Goal: Task Accomplishment & Management: Complete application form

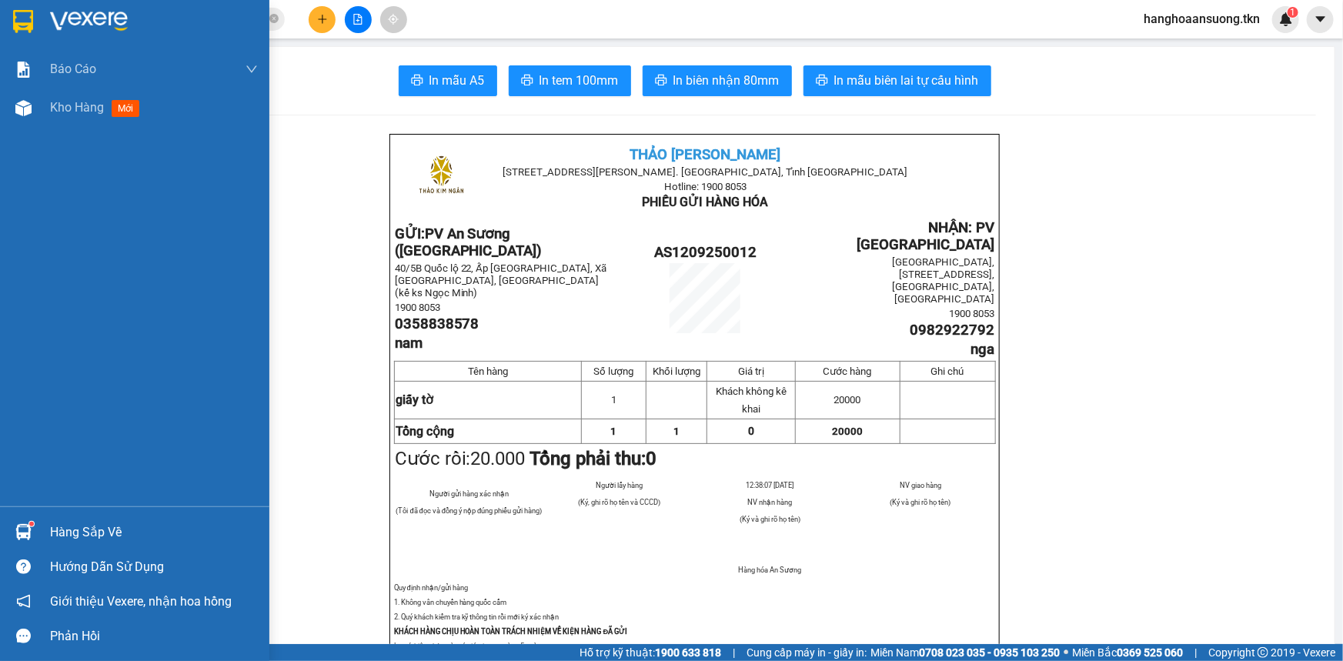
click at [96, 538] on div "Hàng sắp về" at bounding box center [154, 532] width 208 height 23
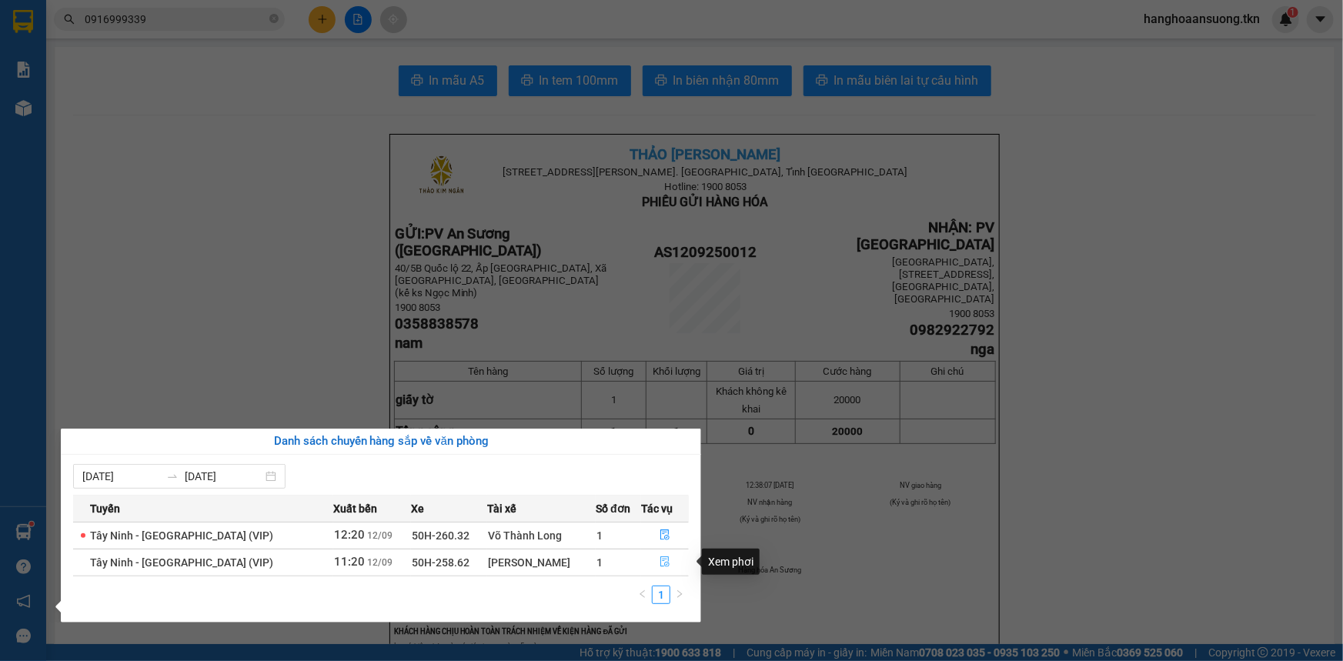
click at [664, 560] on icon "file-done" at bounding box center [665, 562] width 11 height 11
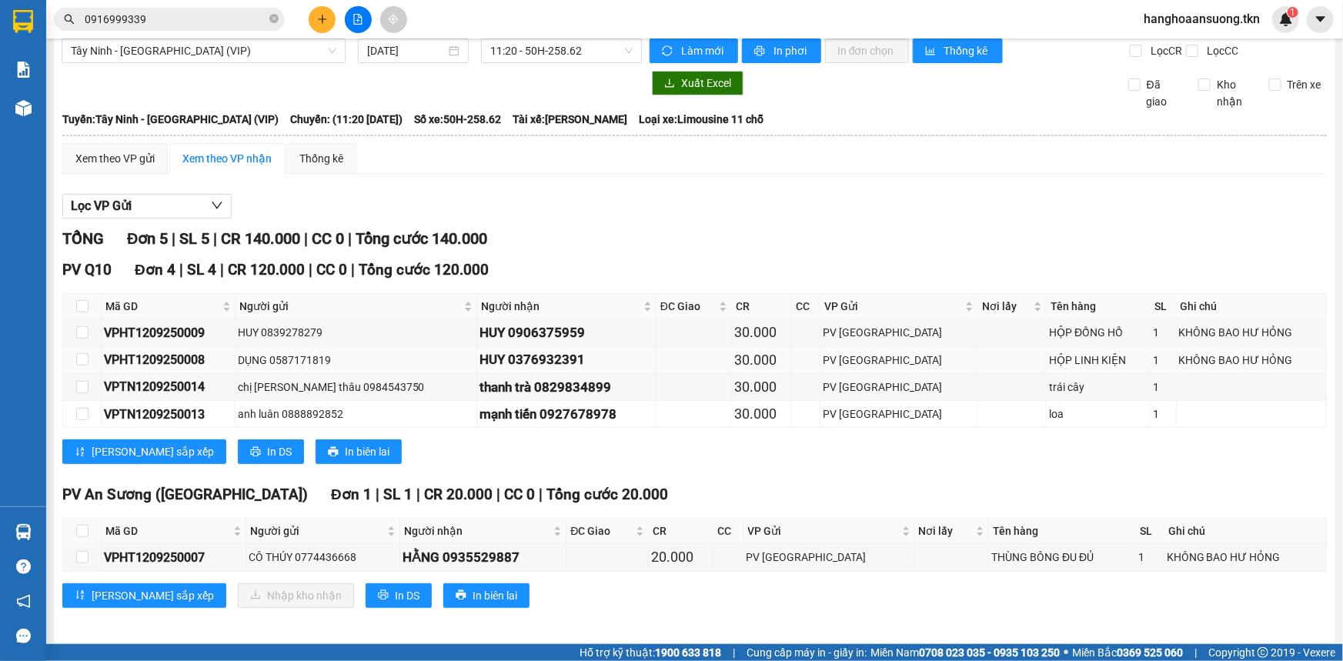
scroll to position [21, 0]
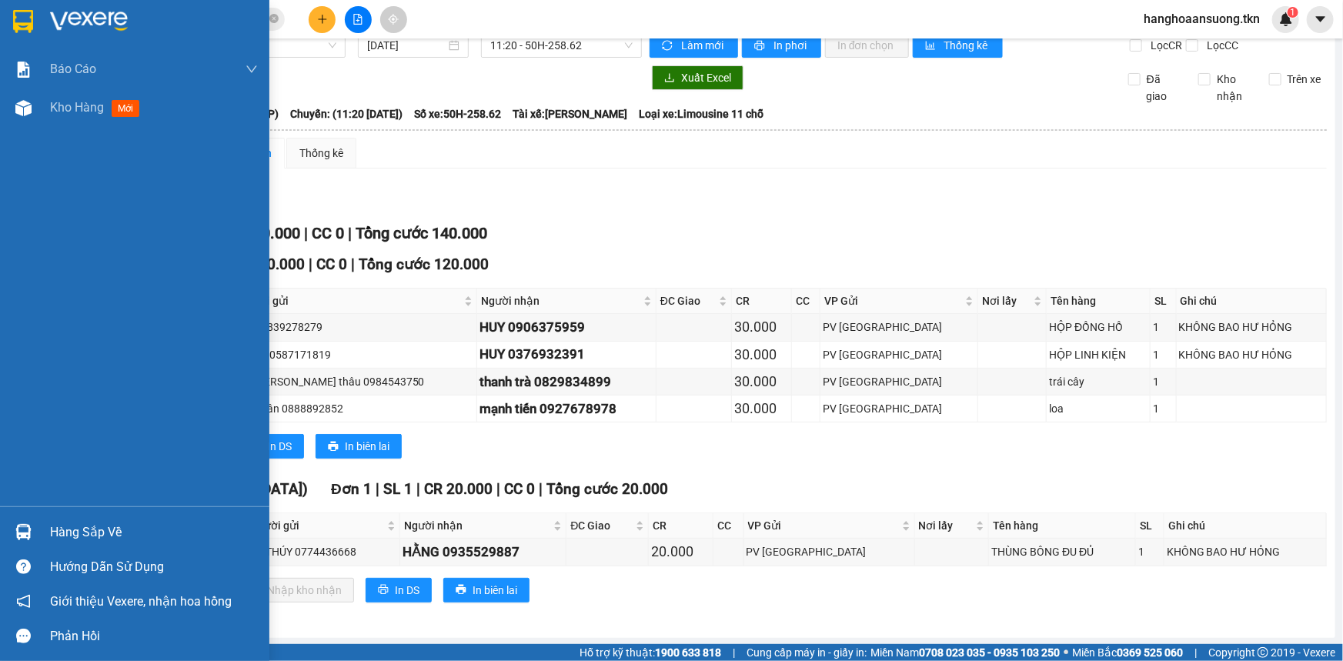
click at [92, 531] on div "Hàng sắp về" at bounding box center [154, 532] width 208 height 23
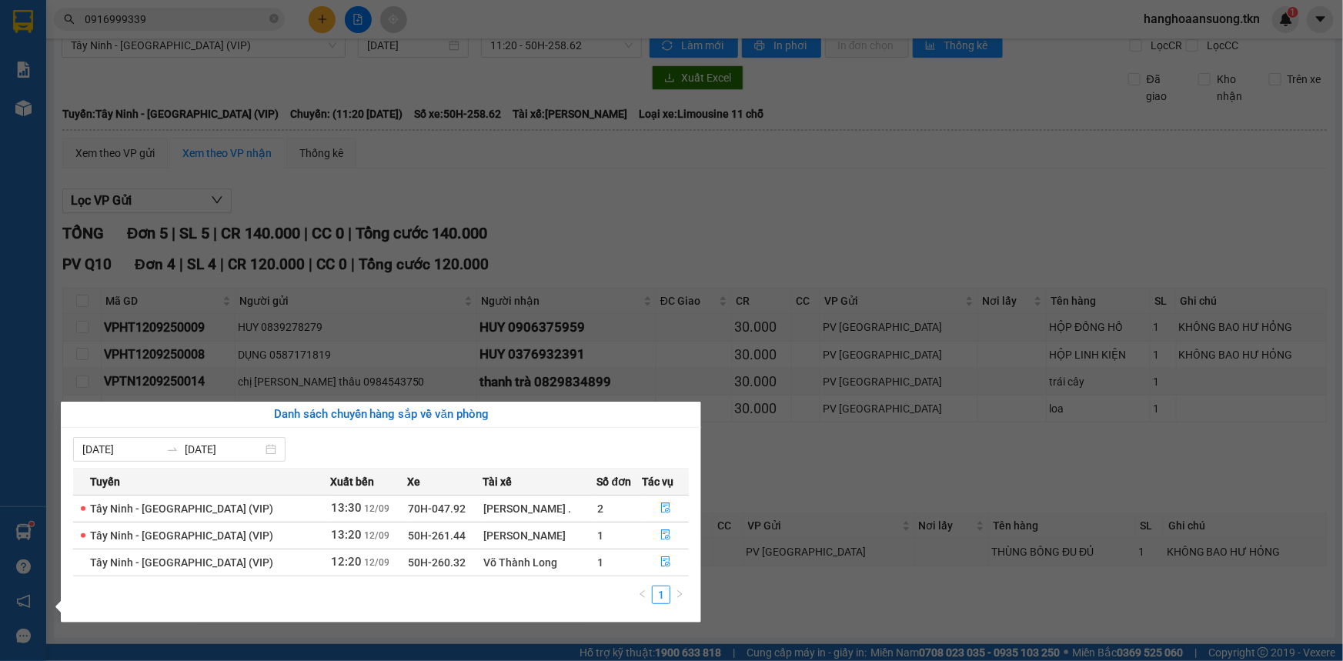
click at [446, 608] on div "1" at bounding box center [381, 600] width 616 height 28
click at [740, 228] on section "Kết quả tìm kiếm ( 3 ) Bộ lọc Mã ĐH Trạng thái Món hàng Thu hộ Tổng cước Chưa c…" at bounding box center [671, 330] width 1343 height 661
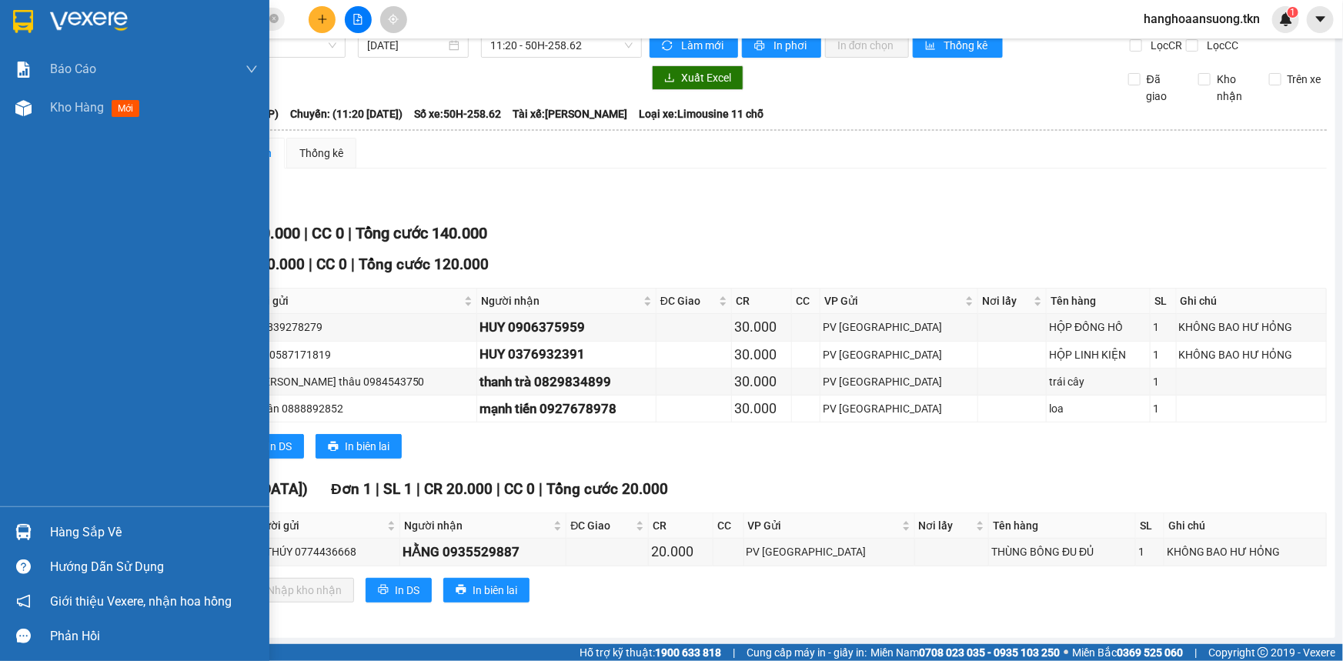
click at [75, 513] on div "Hàng sắp về Hướng dẫn sử dụng Giới thiệu Vexere, nhận hoa hồng Phản hồi" at bounding box center [134, 580] width 269 height 147
click at [72, 530] on div "Hàng sắp về" at bounding box center [154, 532] width 208 height 23
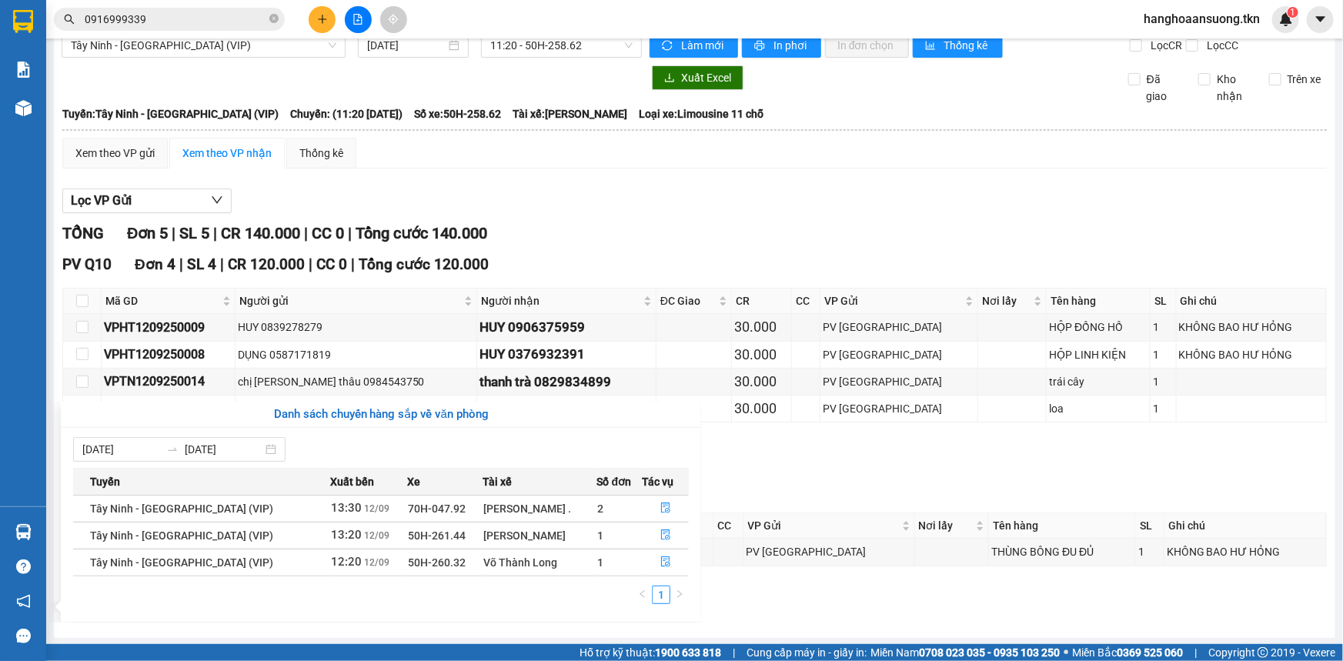
drag, startPoint x: 278, startPoint y: 64, endPoint x: 254, endPoint y: 69, distance: 24.3
click at [278, 66] on section "Kết quả tìm kiếm ( 3 ) Bộ lọc Mã ĐH Trạng thái Món hàng Thu hộ Tổng cước Chưa c…" at bounding box center [671, 330] width 1343 height 661
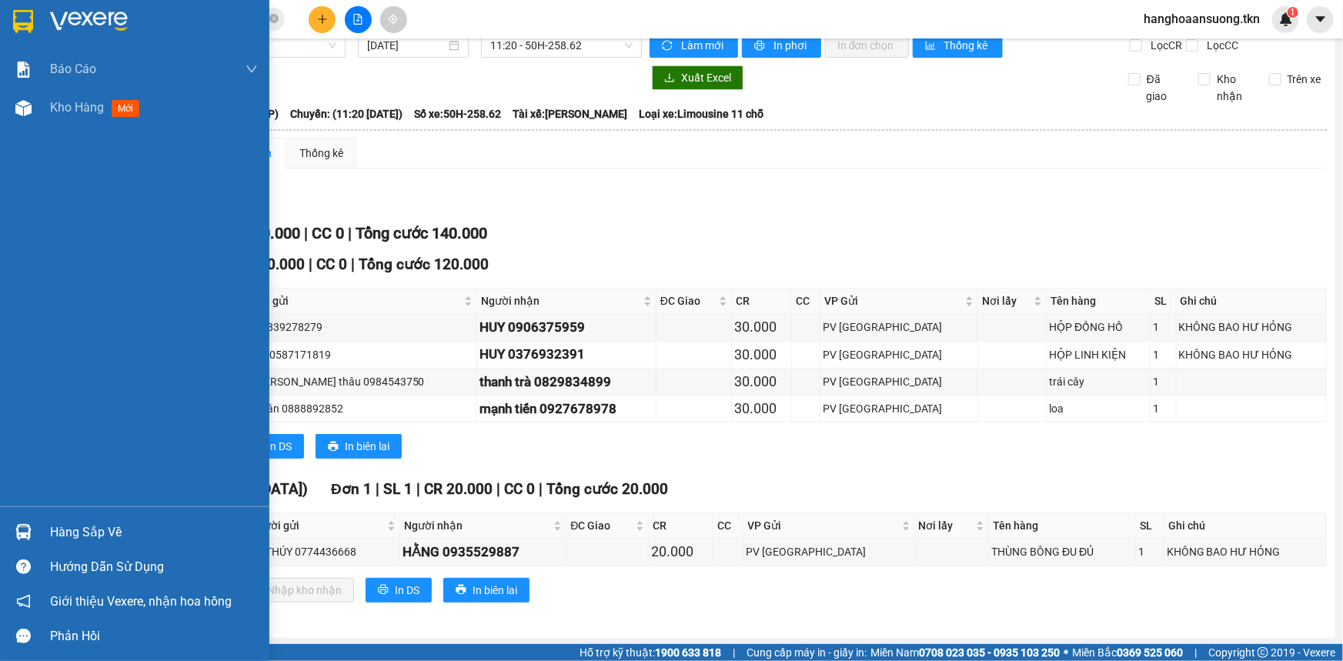
click at [74, 30] on img at bounding box center [89, 21] width 78 height 23
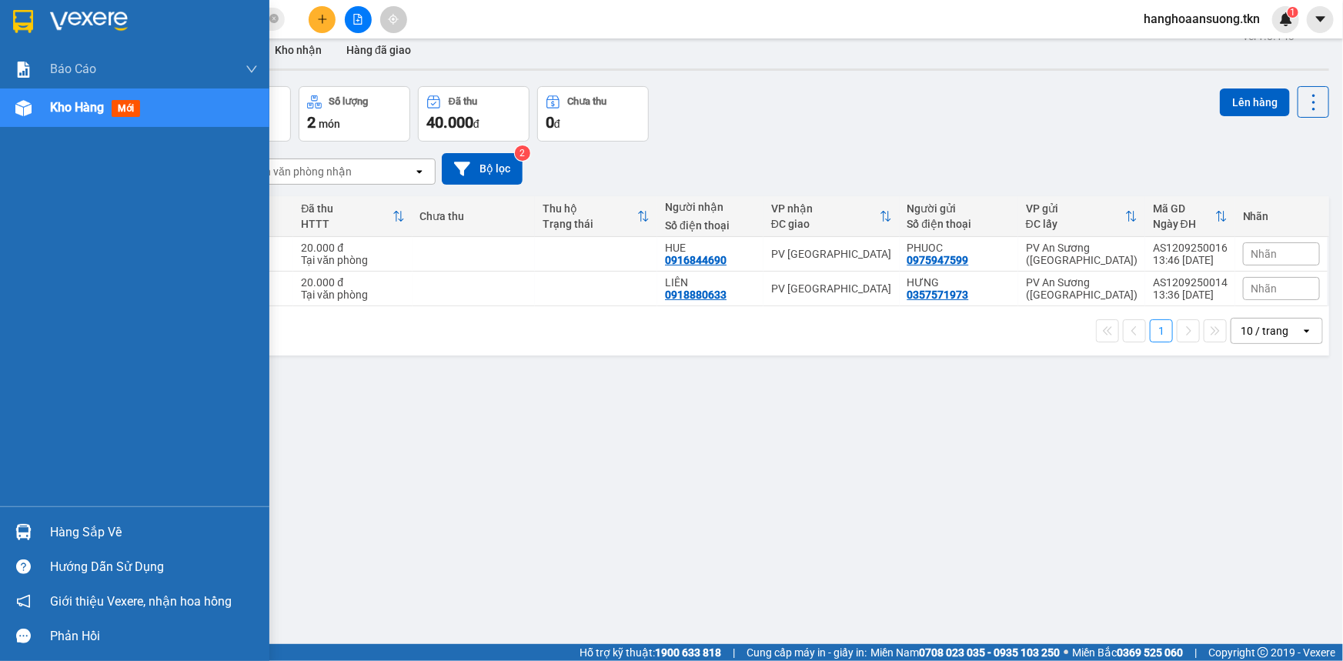
click at [110, 526] on div "Hàng sắp về" at bounding box center [154, 532] width 208 height 23
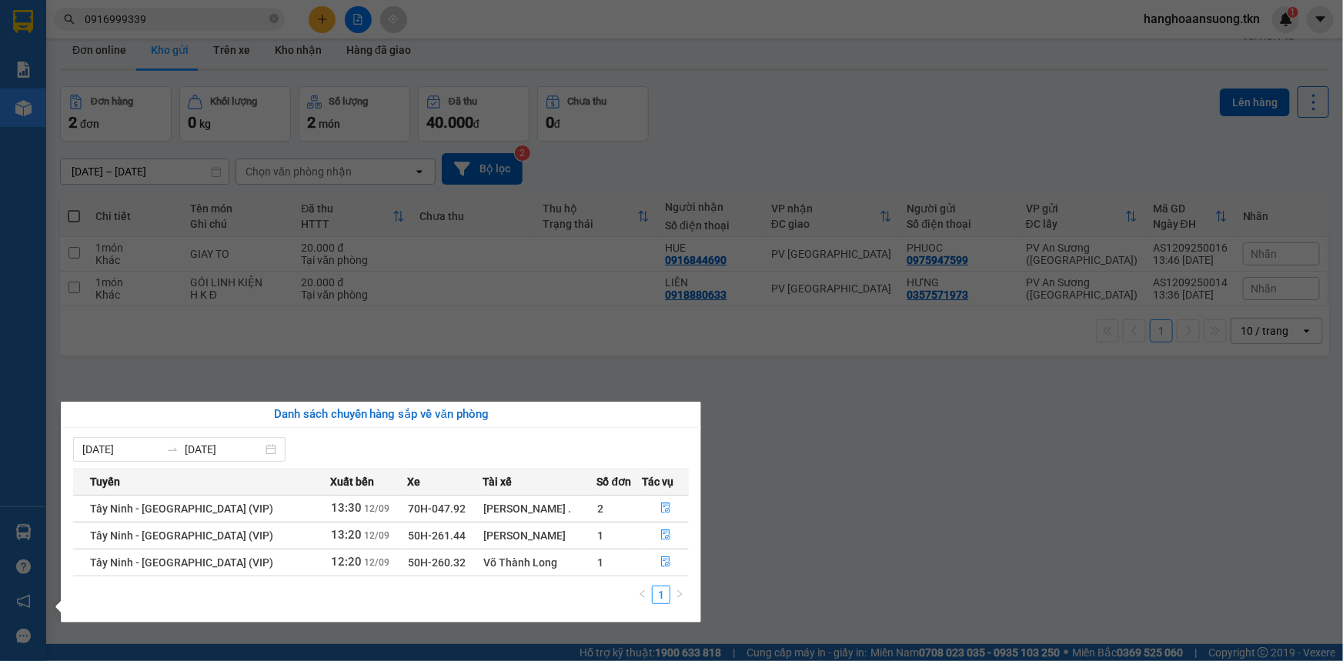
click at [1095, 507] on section "Kết quả tìm kiếm ( 3 ) Bộ lọc Mã ĐH Trạng thái Món hàng Thu hộ Tổng cước Chưa c…" at bounding box center [671, 330] width 1343 height 661
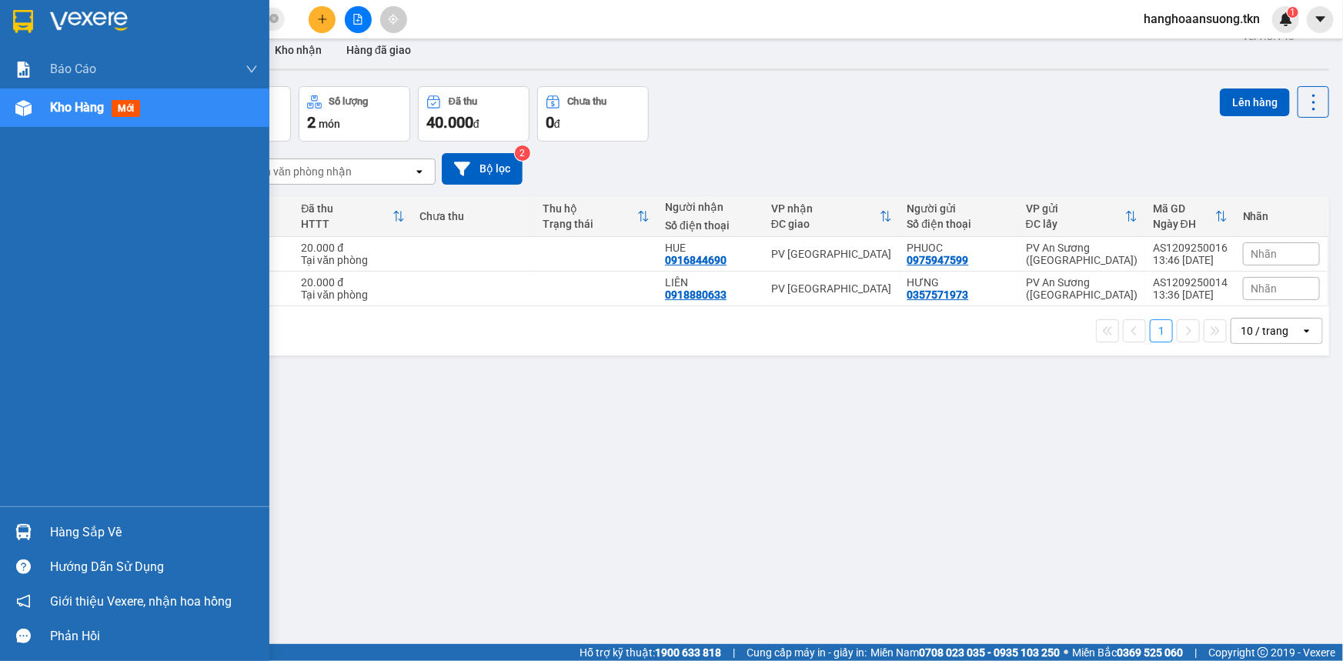
click at [122, 523] on div "Hàng sắp về" at bounding box center [154, 532] width 208 height 23
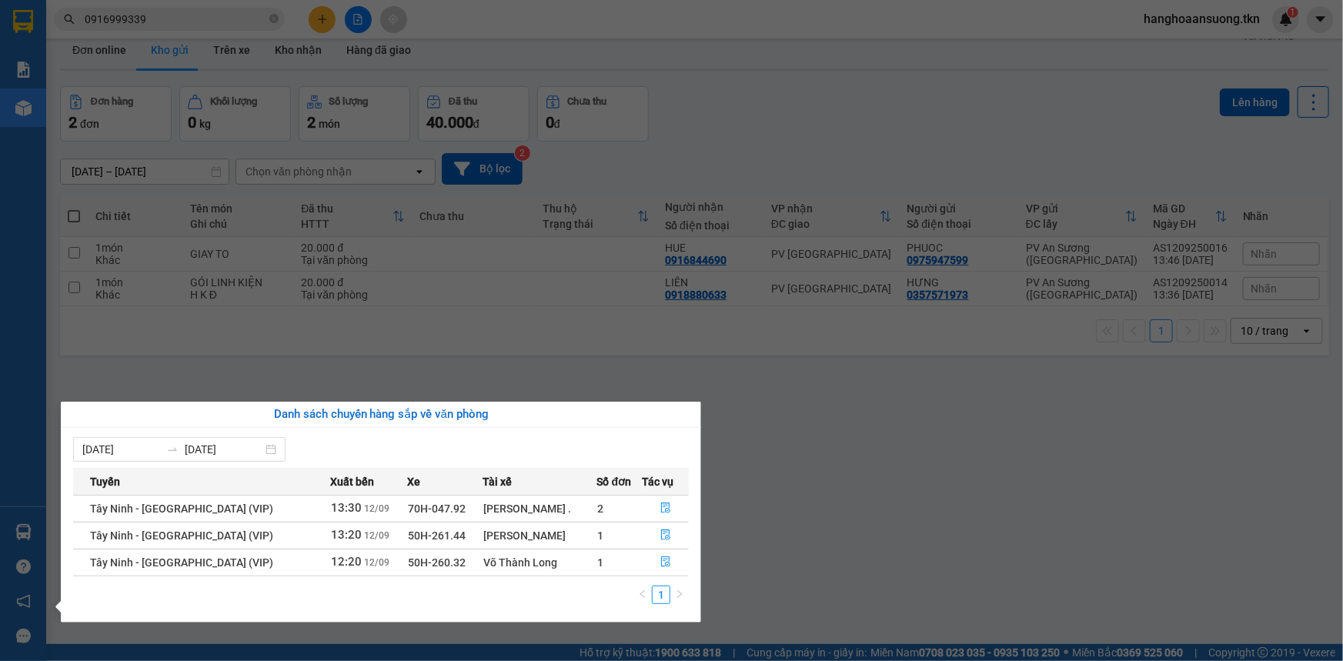
click at [921, 531] on section "Kết quả tìm kiếm ( 3 ) Bộ lọc Mã ĐH Trạng thái Món hàng Thu hộ Tổng cước Chưa c…" at bounding box center [671, 330] width 1343 height 661
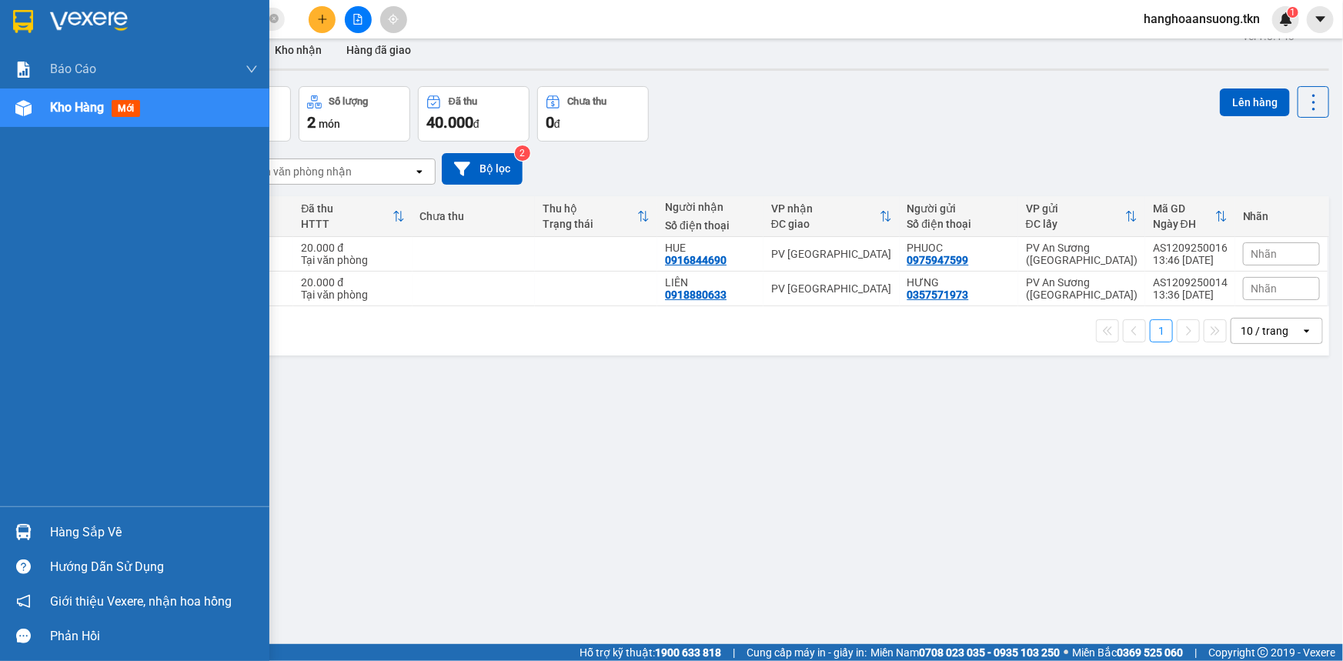
click at [17, 527] on img at bounding box center [23, 532] width 16 height 16
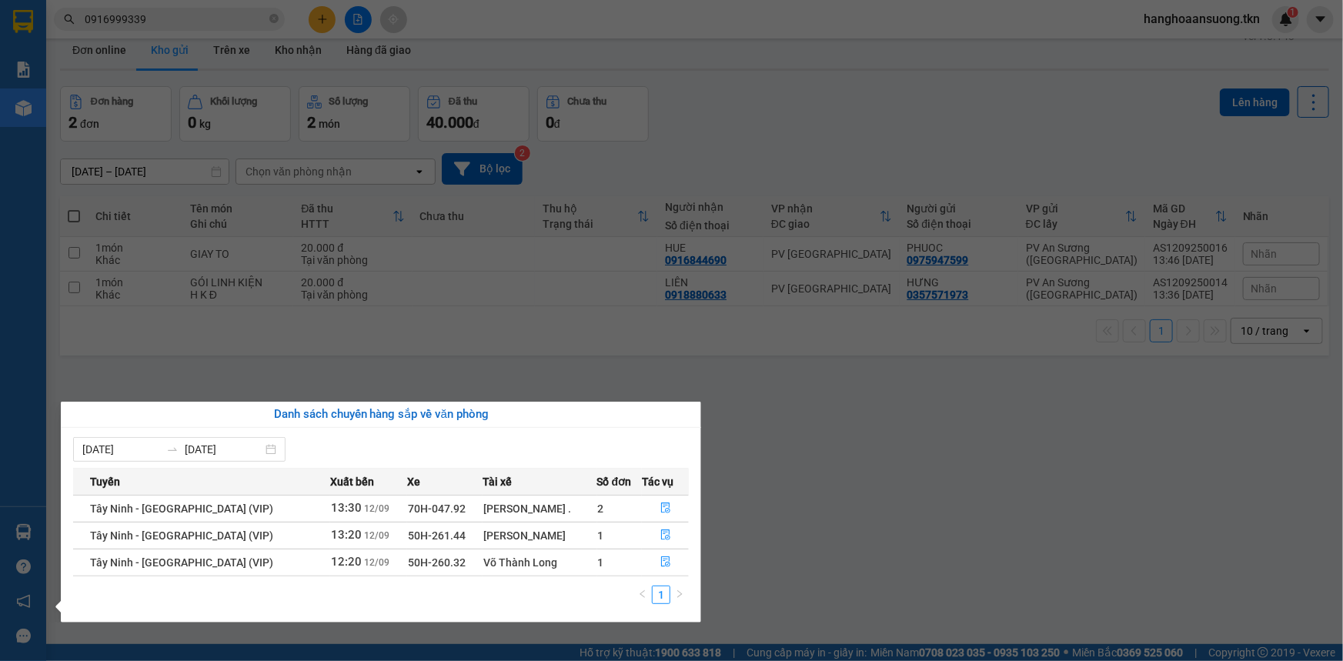
click at [826, 493] on section "Kết quả tìm kiếm ( 3 ) Bộ lọc Mã ĐH Trạng thái Món hàng Thu hộ Tổng cước Chưa c…" at bounding box center [671, 330] width 1343 height 661
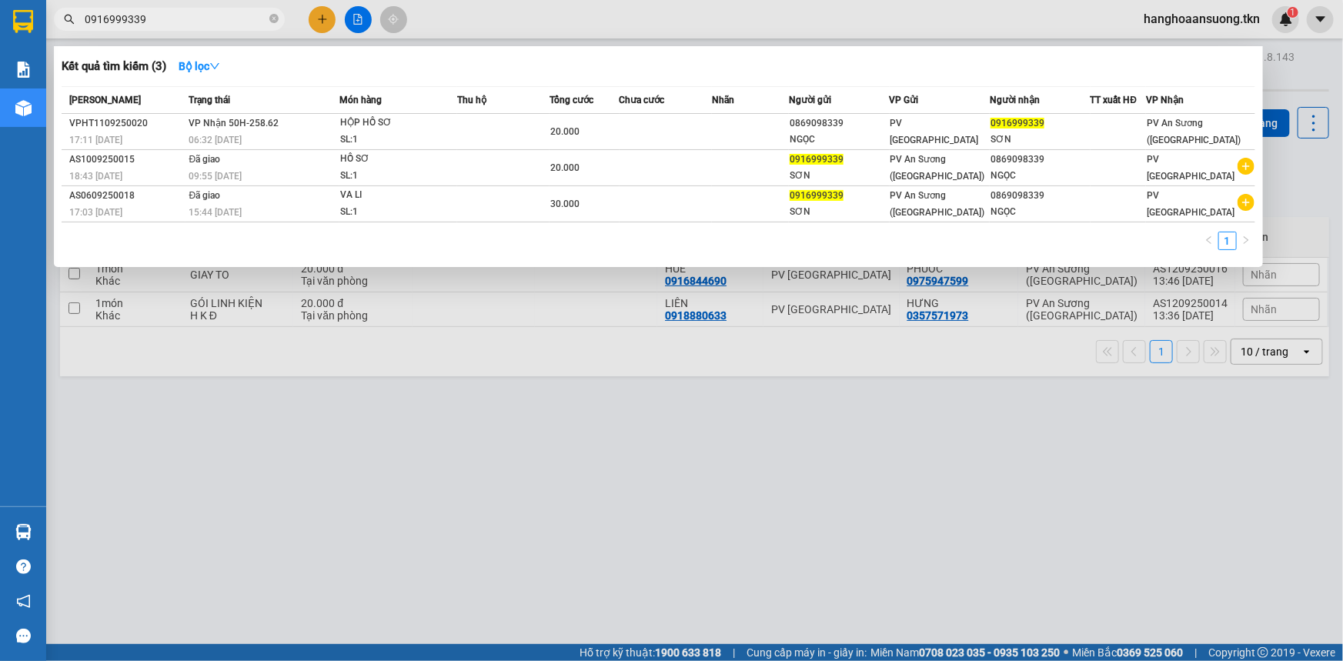
click at [193, 11] on input "0916999339" at bounding box center [176, 19] width 182 height 17
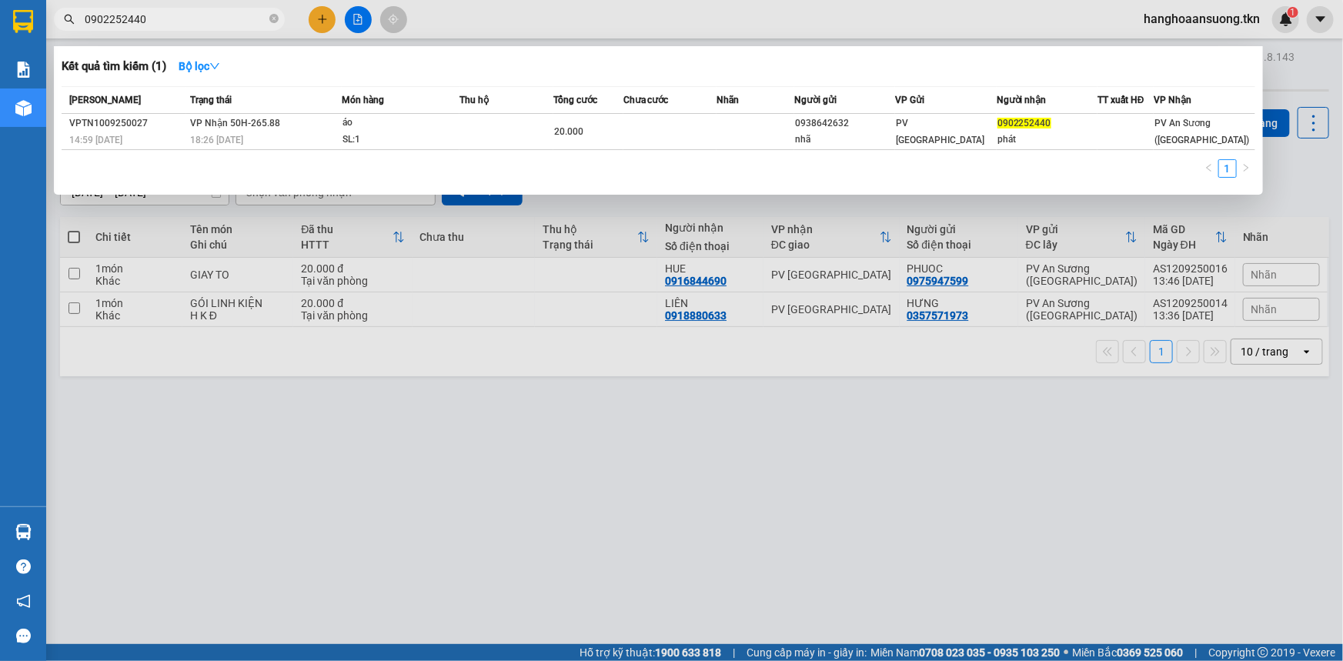
type input "0902252440"
click at [329, 160] on div "1" at bounding box center [659, 173] width 1194 height 28
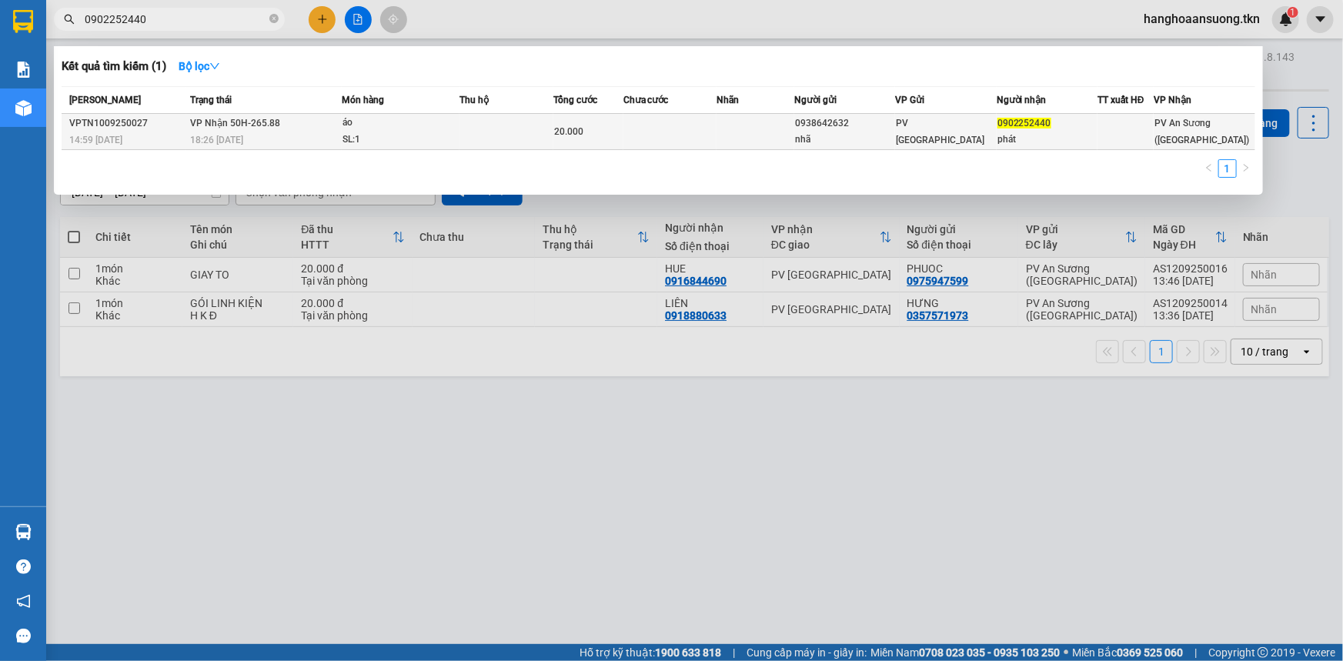
click at [338, 135] on div "18:26 [DATE]" at bounding box center [265, 140] width 151 height 17
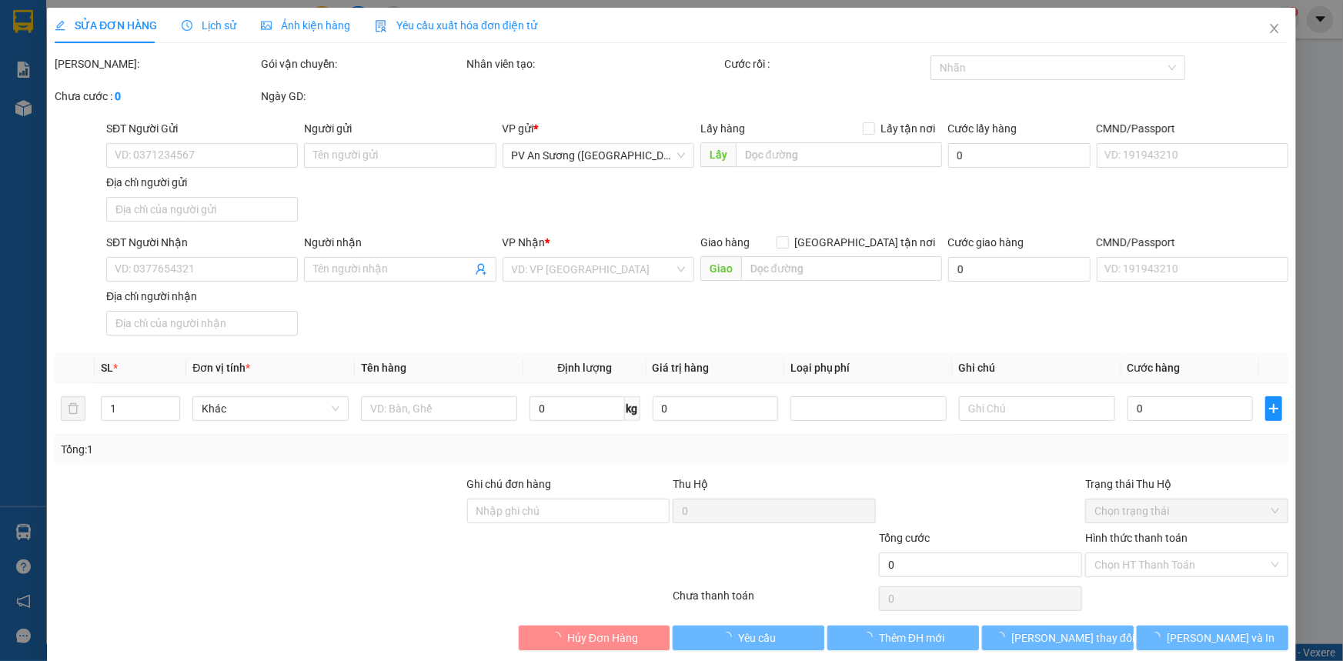
type input "0938642632"
type input "nhã"
type input "0902252440"
type input "phát"
type input "20.000"
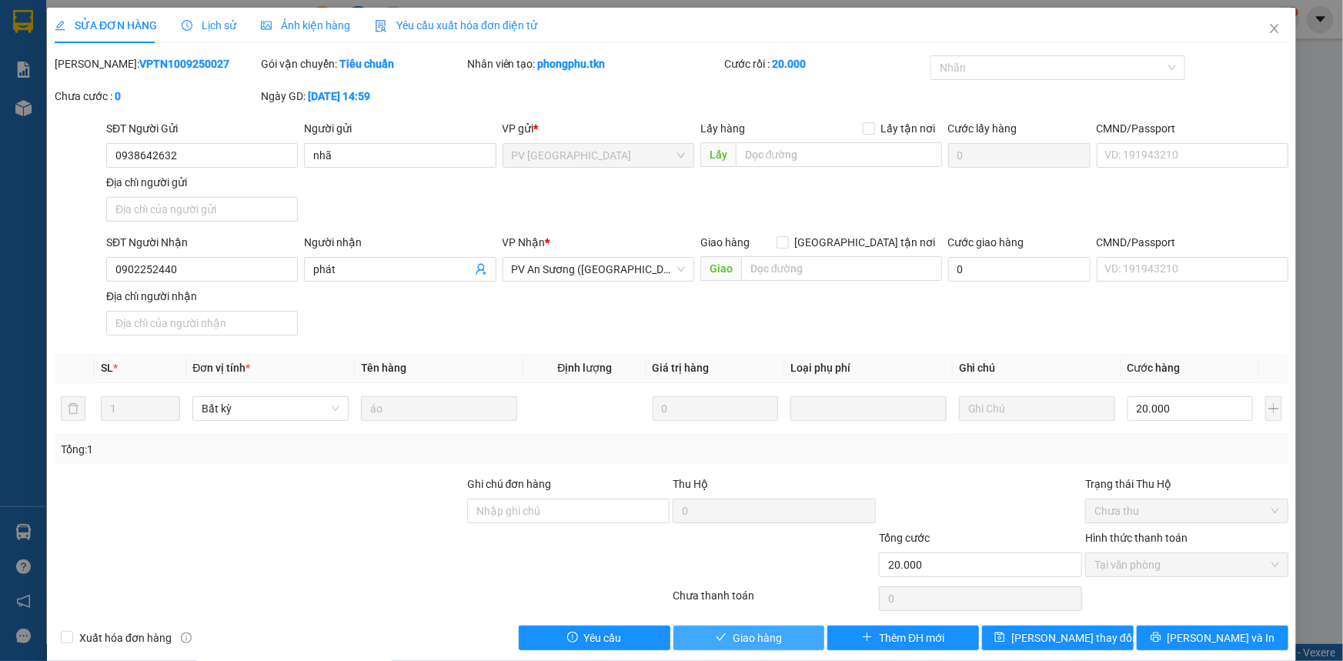
click at [742, 634] on span "Giao hàng" at bounding box center [757, 638] width 49 height 17
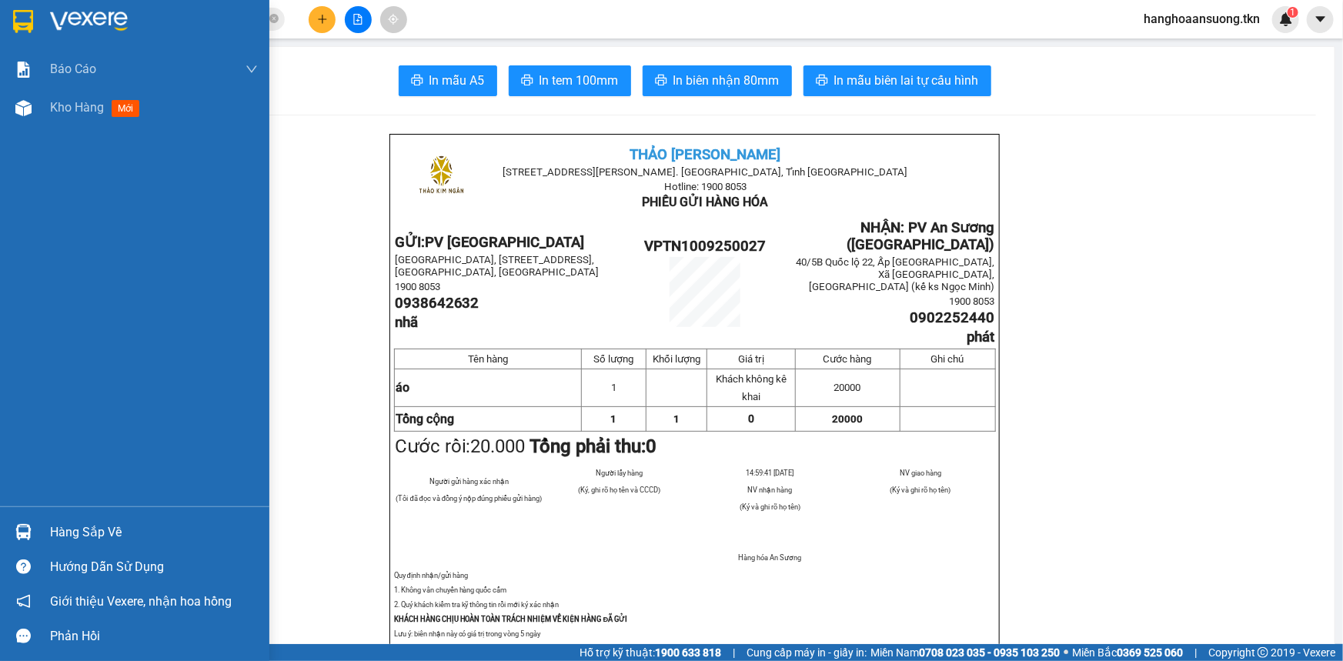
click at [22, 19] on img at bounding box center [23, 21] width 20 height 23
